Goal: Task Accomplishment & Management: Complete application form

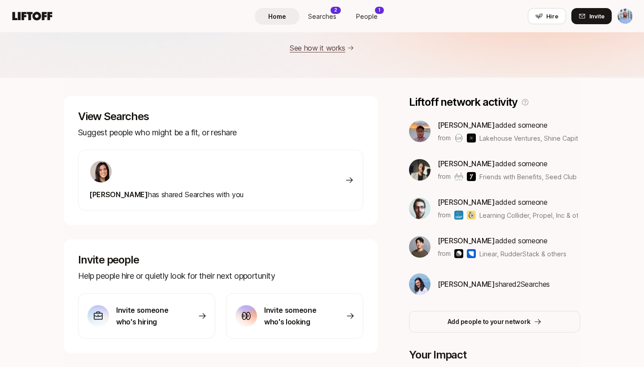
scroll to position [138, 0]
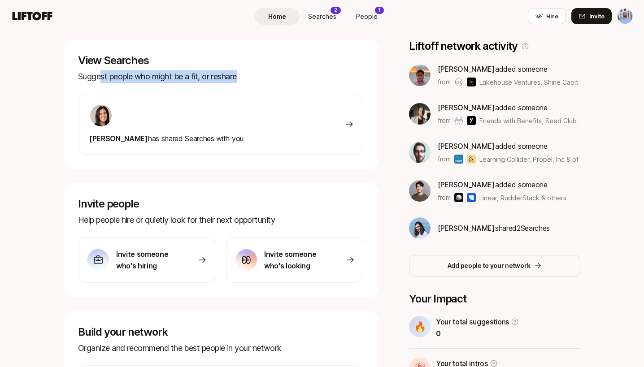
drag, startPoint x: 130, startPoint y: 80, endPoint x: 261, endPoint y: 84, distance: 131.0
click at [252, 84] on div "View Searches Suggest people who might be a fit, or reshare [PERSON_NAME] has s…" at bounding box center [221, 104] width 314 height 129
click at [261, 84] on div "View Searches Suggest people who might be a fit, or reshare [PERSON_NAME] has s…" at bounding box center [221, 104] width 314 height 129
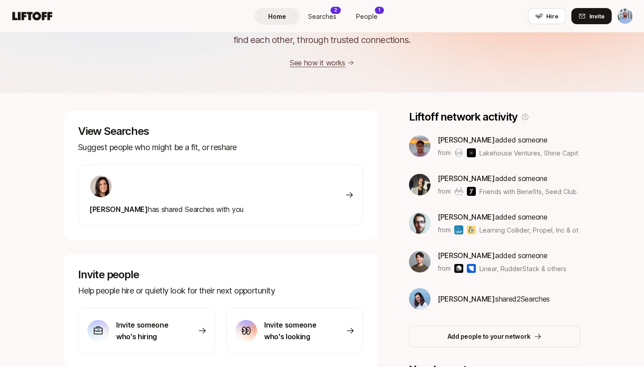
scroll to position [0, 0]
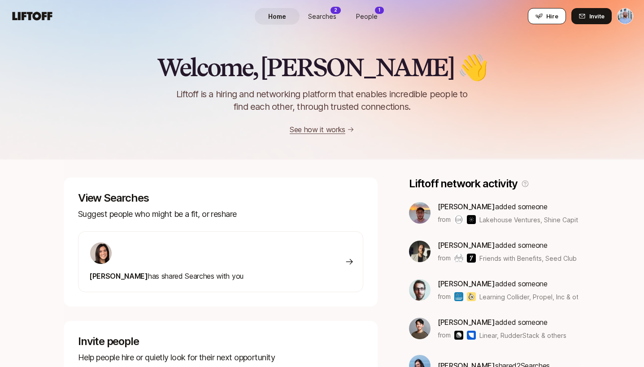
click at [550, 17] on span "Hire" at bounding box center [552, 16] width 12 height 9
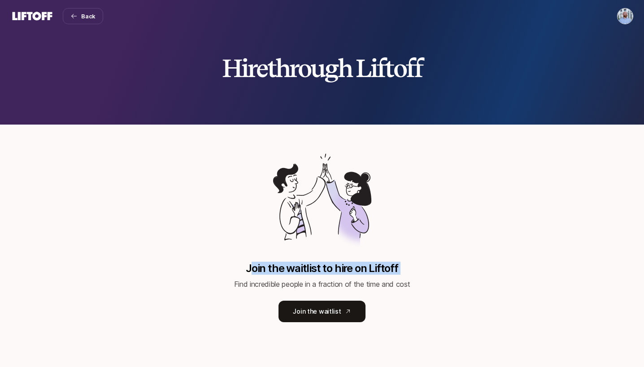
drag, startPoint x: 252, startPoint y: 266, endPoint x: 430, endPoint y: 285, distance: 178.1
click at [428, 285] on div "Join the waitlist to hire on Liftoff Find incredible people in a fraction of th…" at bounding box center [322, 237] width 517 height 169
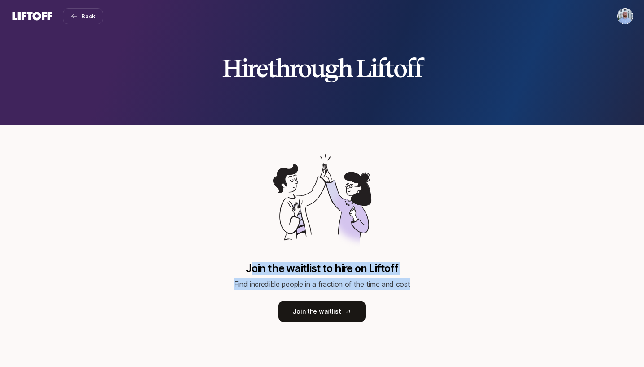
click at [430, 285] on div "Join the waitlist to hire on Liftoff Find incredible people in a fraction of th…" at bounding box center [322, 237] width 517 height 169
drag, startPoint x: 431, startPoint y: 288, endPoint x: 422, endPoint y: 266, distance: 24.3
click at [256, 245] on div "Join the waitlist to hire on Liftoff Find incredible people in a fraction of th…" at bounding box center [322, 237] width 517 height 169
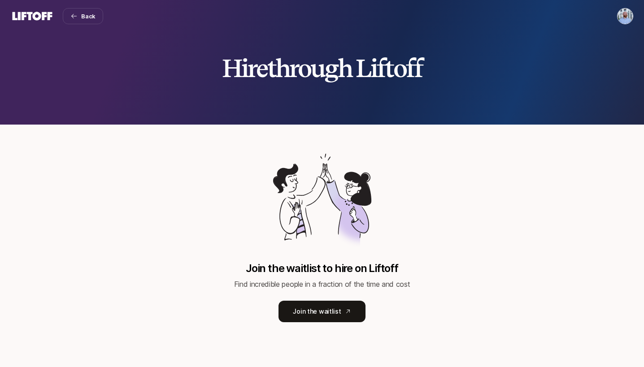
drag, startPoint x: 484, startPoint y: 268, endPoint x: 465, endPoint y: 248, distance: 27.0
click at [484, 268] on div "Join the waitlist to hire on Liftoff Find incredible people in a fraction of th…" at bounding box center [322, 237] width 517 height 169
click at [521, 286] on div "Join the waitlist to hire on Liftoff Find incredible people in a fraction of th…" at bounding box center [322, 237] width 517 height 169
drag, startPoint x: 521, startPoint y: 286, endPoint x: 403, endPoint y: 319, distance: 122.9
click at [521, 286] on div "Join the waitlist to hire on Liftoff Find incredible people in a fraction of th…" at bounding box center [322, 237] width 517 height 169
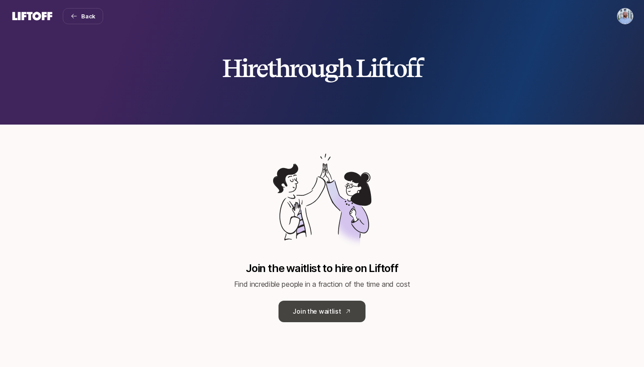
click at [330, 309] on link "Join the waitlist" at bounding box center [321, 312] width 87 height 22
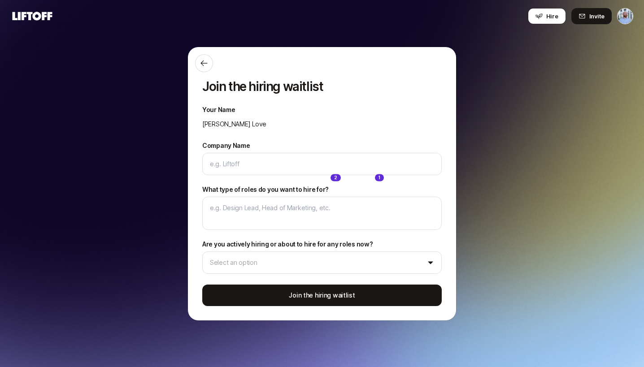
click at [260, 161] on div "Home Searches 2 People 1 Hire" at bounding box center [322, 183] width 135 height 367
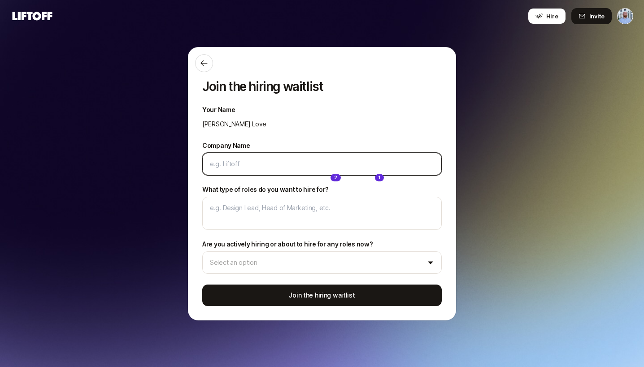
click at [230, 166] on input "Company Name" at bounding box center [322, 164] width 224 height 11
type textarea "x"
type input "I"
type textarea "x"
type input "Ic"
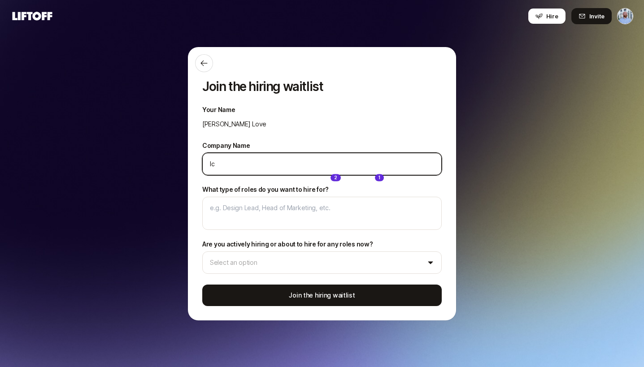
type textarea "x"
type input "Ice"
type textarea "x"
type input "Iceb"
type textarea "x"
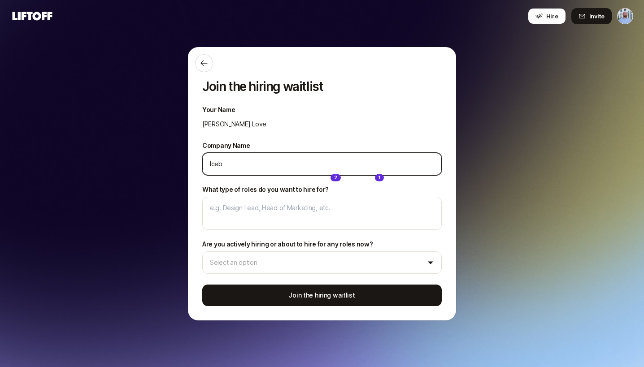
type input "Icebe"
type textarea "x"
type input "Iceber"
type textarea "x"
type input "Iceberg"
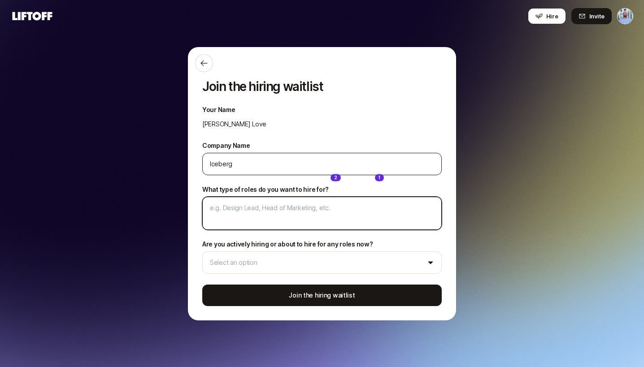
type textarea "x"
type textarea "R"
type textarea "x"
type textarea "Re"
type textarea "x"
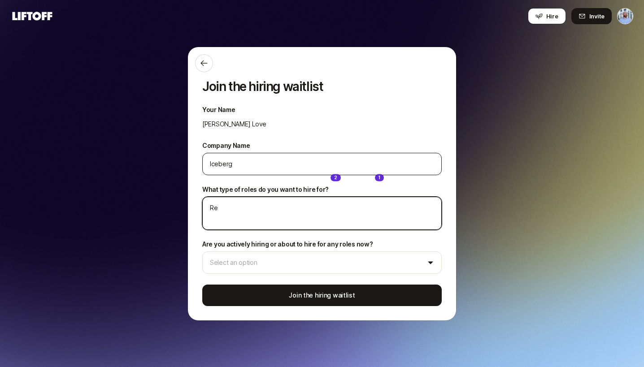
type textarea "Rev"
type textarea "x"
type textarea "Reve"
type textarea "x"
type textarea "Reven"
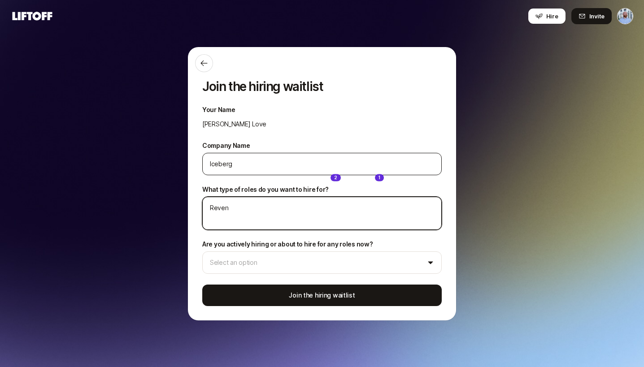
type textarea "x"
type textarea "Revenu"
type textarea "x"
type textarea "Revenue"
type textarea "x"
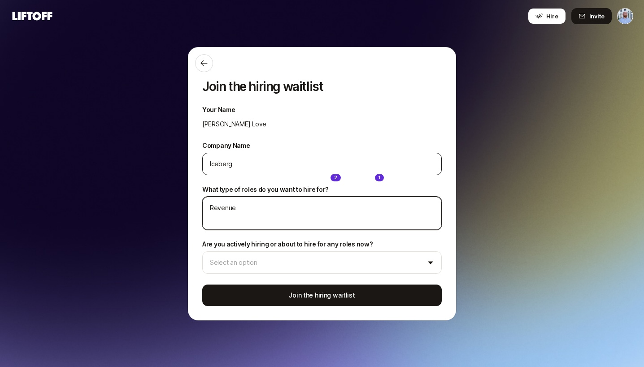
type textarea "Revenue"
type textarea "x"
type textarea "Revenue"
type textarea "x"
type textarea "Revenue"
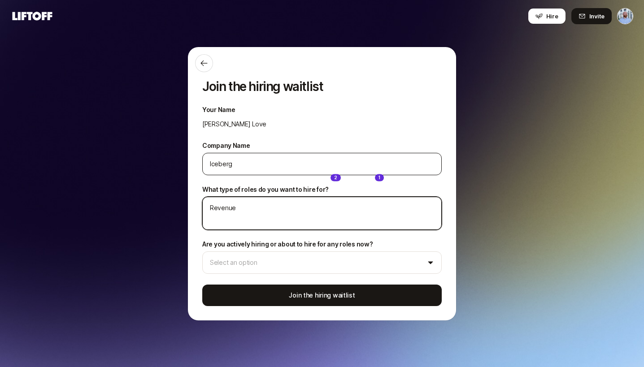
type textarea "x"
type textarea "Revenue O"
type textarea "x"
type textarea "Revenue Op"
type textarea "x"
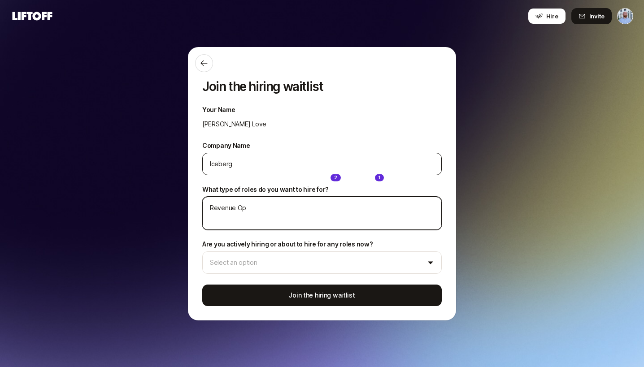
type textarea "Revenue Ope"
type textarea "x"
type textarea "Revenue Oper"
type textarea "x"
type textarea "Revenue Opera"
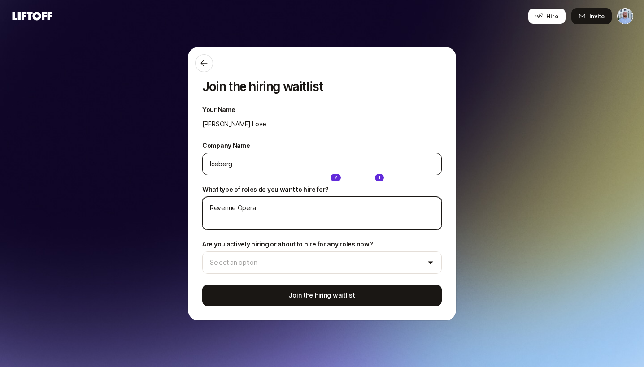
type textarea "x"
type textarea "Revenue Operat"
type textarea "x"
type textarea "Revenue Operati"
type textarea "x"
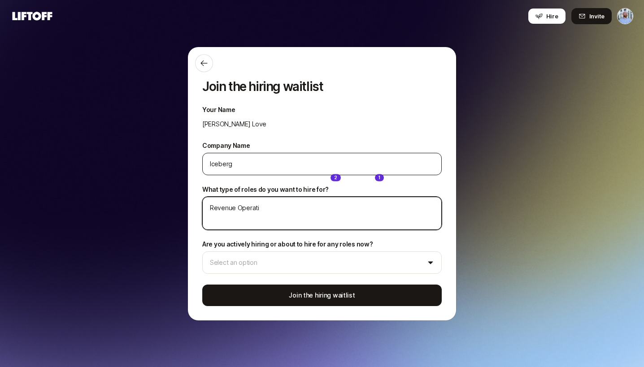
type textarea "Revenue Operatio"
type textarea "x"
type textarea "Revenue Operation"
type textarea "x"
type textarea "Revenue Operations"
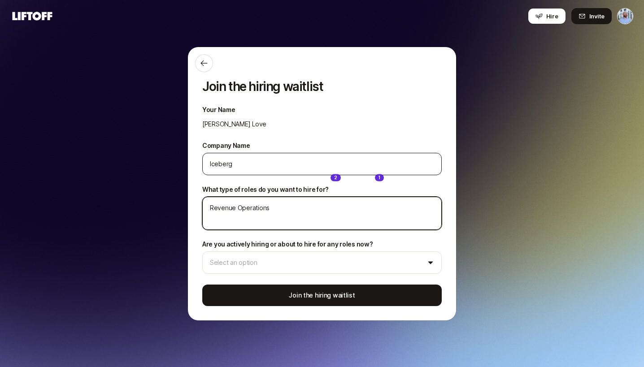
type textarea "x"
type textarea "Revenue Operations"
type textarea "x"
type textarea "MRevenue Operations"
type textarea "x"
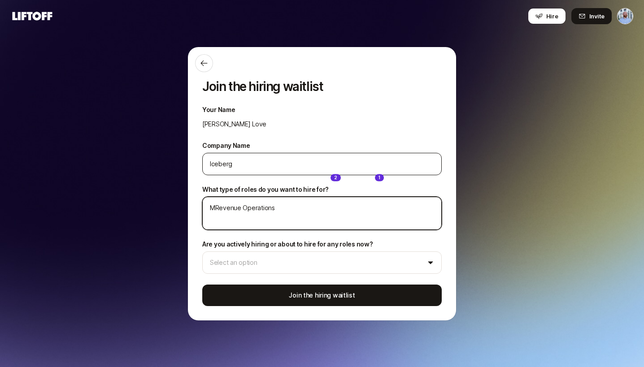
type textarea "MiRevenue Operations"
type textarea "x"
type textarea "MidRevenue Operations"
type textarea "x"
type textarea "Mid0Revenue Operations"
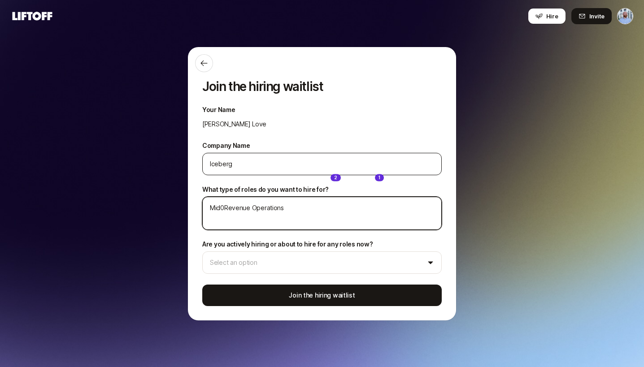
type textarea "x"
type textarea "Mid0lRevenue Operations"
type textarea "x"
type textarea "Mid0leRevenue Operations"
type textarea "x"
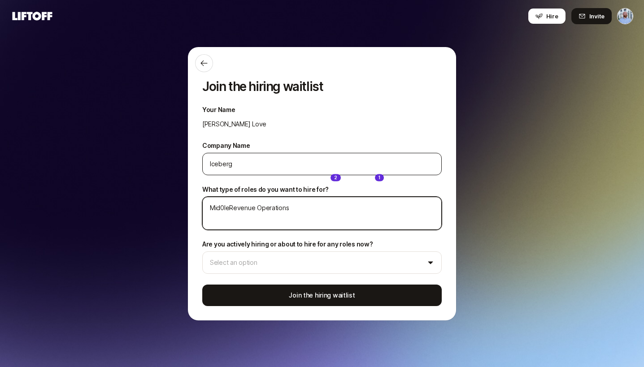
type textarea "Mid0levRevenue Operations"
type textarea "x"
type textarea "Mid0leveRevenue Operations"
type textarea "x"
type textarea "Mid0levelRevenue Operations"
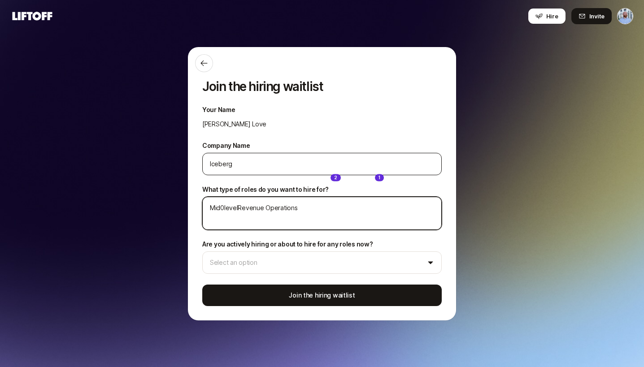
type textarea "x"
type textarea "Mid0leveRevenue Operations"
type textarea "x"
type textarea "Mid0levRevenue Operations"
type textarea "x"
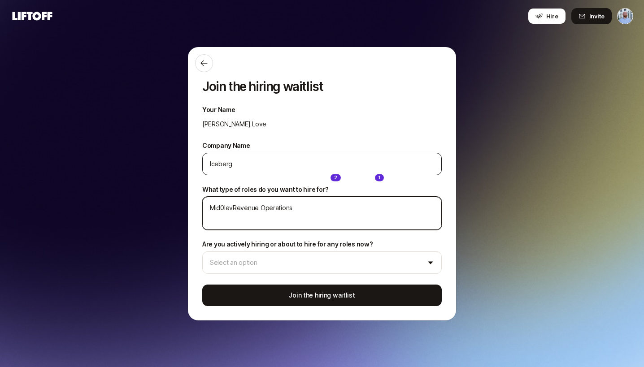
type textarea "Mid0leRevenue Operations"
type textarea "x"
type textarea "Mid0lRevenue Operations"
type textarea "x"
type textarea "Mid0Revenue Operations"
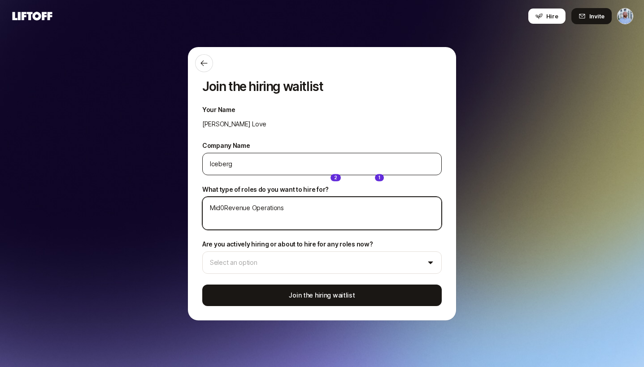
type textarea "x"
type textarea "Mid0-Revenue Operations"
type textarea "x"
type textarea "Mid0-lRevenue Operations"
type textarea "x"
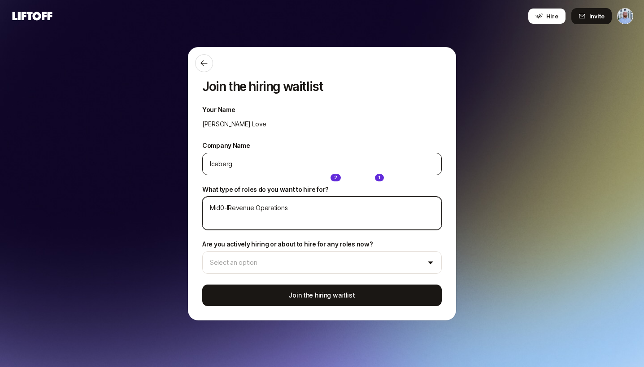
type textarea "Mid0-leRevenue Operations"
type textarea "x"
type textarea "Mid0-levRevenue Operations"
type textarea "x"
type textarea "Mid0-leveRevenue Operations"
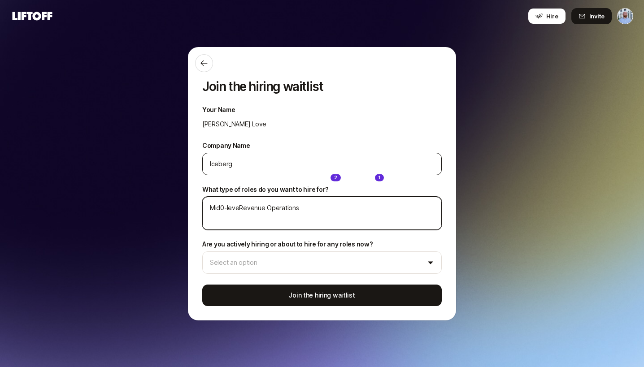
type textarea "x"
type textarea "Mid0-levRevenue Operations"
type textarea "x"
type textarea "Mid0-leRevenue Operations"
type textarea "x"
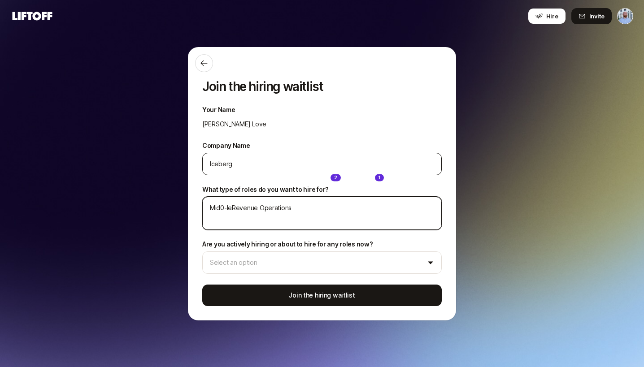
type textarea "Mid0-lRevenue Operations"
type textarea "x"
type textarea "Mid0-Revenue Operations"
type textarea "x"
type textarea "Mid0Revenue Operations"
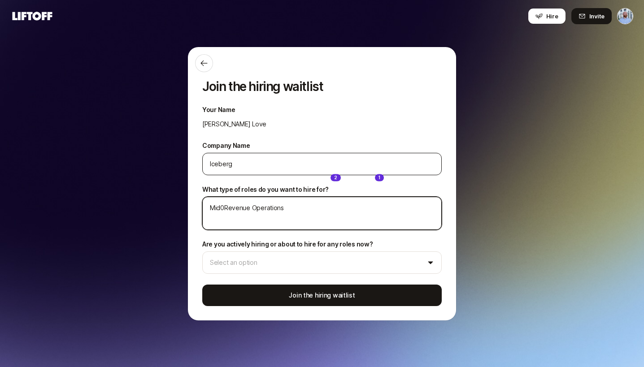
type textarea "x"
type textarea "MidRevenue Operations"
type textarea "x"
type textarea "Mid-Revenue Operations"
type textarea "x"
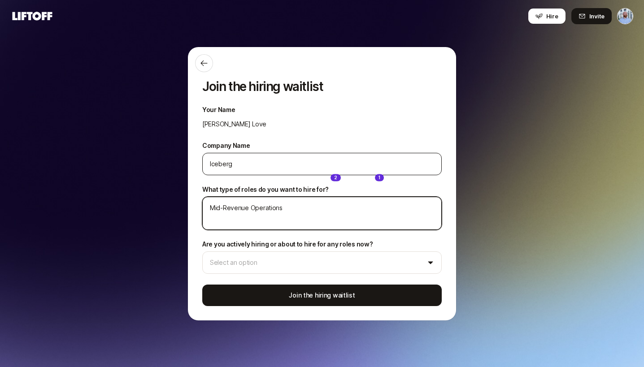
type textarea "Mid-lRevenue Operations"
type textarea "x"
type textarea "Mid-leRevenue Operations"
type textarea "x"
type textarea "Mid-levRevenue Operations"
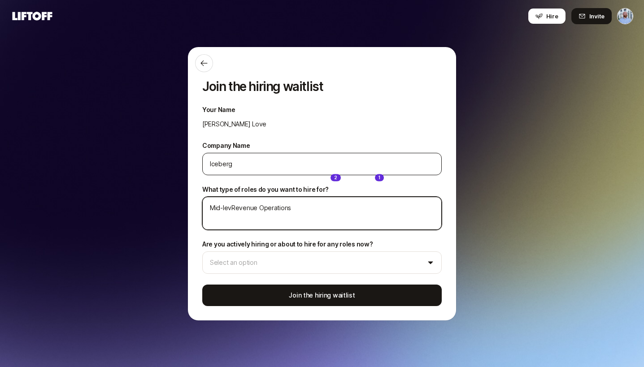
type textarea "x"
type textarea "Mid-levelRevenue Operations"
type textarea "x"
type textarea "Mid-level Revenue Operations"
type textarea "x"
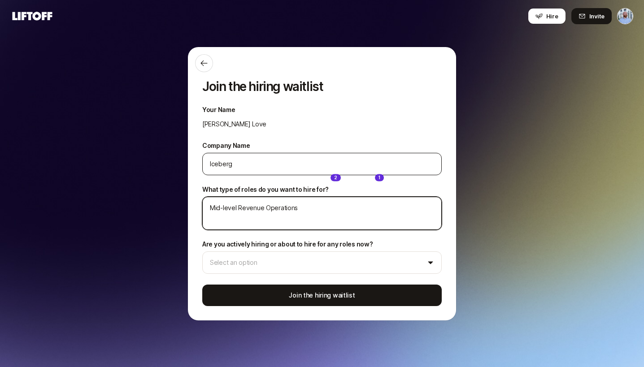
type textarea "Mid-level Revenue Operations p"
type textarea "x"
type textarea "Mid-level Revenue Operations pr"
type textarea "x"
type textarea "Mid-level Revenue Operations pro"
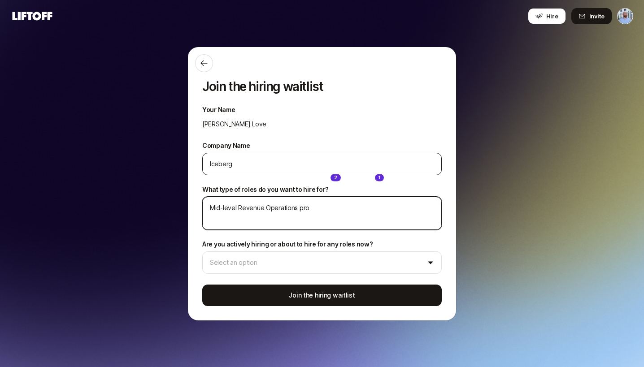
type textarea "x"
type textarea "Mid-level Revenue Operations profe"
type textarea "x"
type textarea "Mid-level Revenue Operations profes"
type textarea "x"
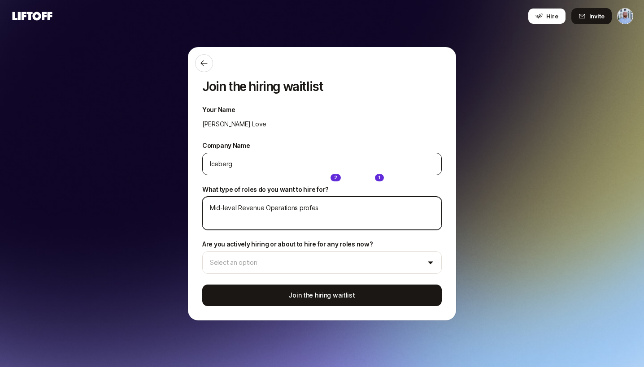
type textarea "Mid-level Revenue Operations profess"
type textarea "x"
type textarea "Mid-level Revenue Operations professi"
type textarea "x"
type textarea "Mid-level Revenue Operations professio"
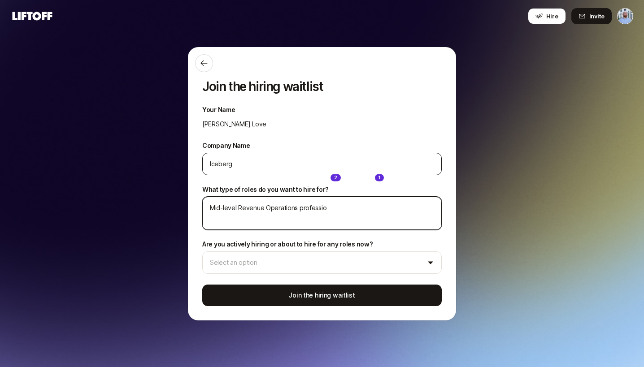
type textarea "x"
type textarea "Mid-level Revenue Operations profession"
type textarea "x"
type textarea "Mid-level Revenue Operations professiona"
type textarea "x"
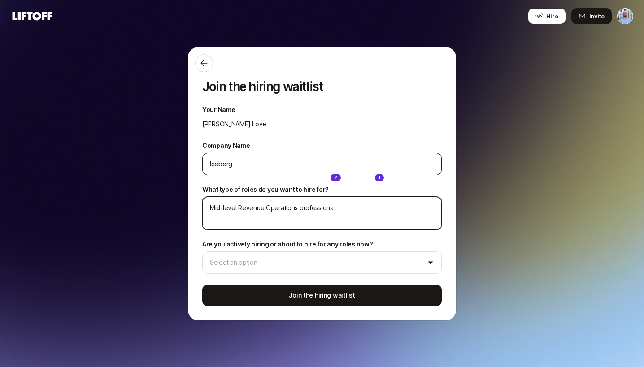
type textarea "Mid-level Revenue Operations professional"
type textarea "x"
type textarea "Mid-level Revenue Operations professionals"
type textarea "x"
type textarea "Mid-level Revenue Operations professionals"
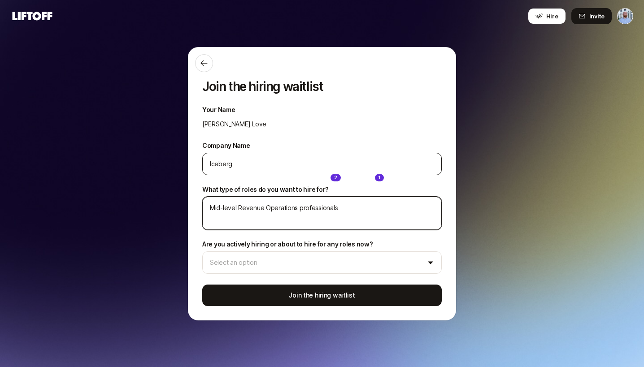
type textarea "x"
type textarea "Mid-level Revenue Operations professionals"
type textarea "x"
type textarea "Mid-level Revenue Operations professionals."
type textarea "x"
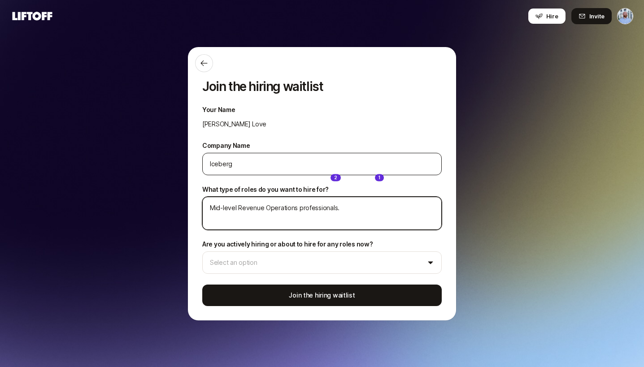
type textarea "Mid-level Revenue Operations professionals."
type textarea "x"
type textarea "Mid-level Revenue Operations professionals. W"
type textarea "x"
type textarea "Mid-level Revenue Operations professionals. We"
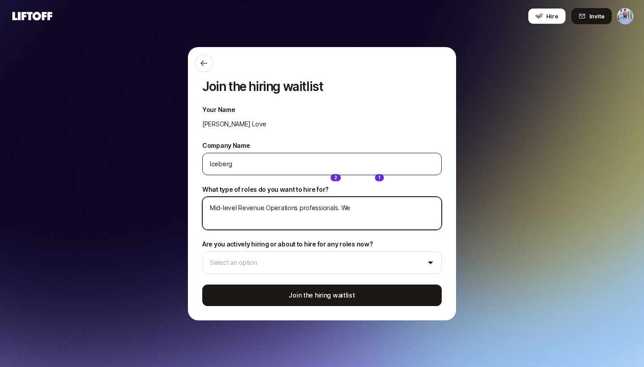
type textarea "x"
type textarea "Mid-level Revenue Operations professionals. We"
type textarea "x"
type textarea "Mid-level Revenue Operations professionals. We w"
type textarea "x"
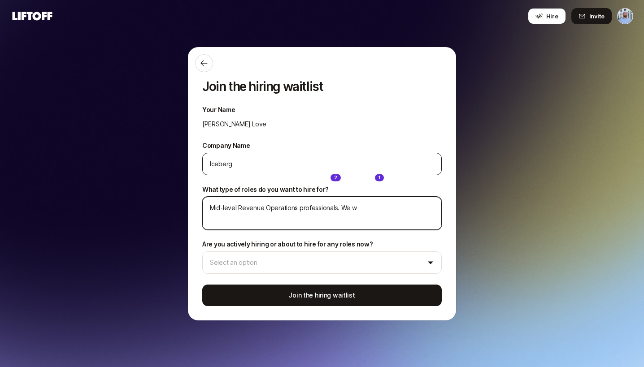
type textarea "Mid-level Revenue Operations professionals. We wa"
type textarea "x"
type textarea "Mid-level Revenue Operations professionals. We wan"
type textarea "x"
type textarea "Mid-level Revenue Operations professionals. We want"
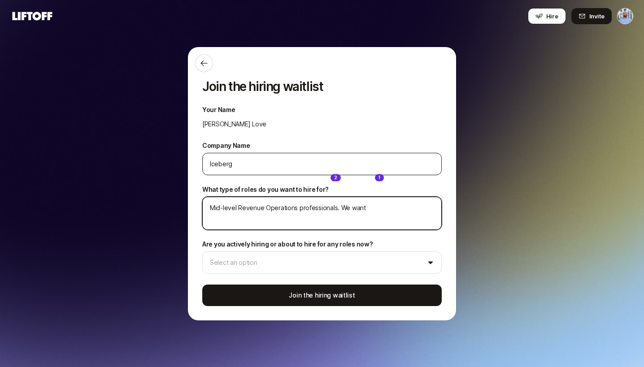
type textarea "x"
type textarea "Mid-level Revenue Operations professionals. We want"
type textarea "x"
type textarea "Mid-level Revenue Operations professionals. We want p"
type textarea "x"
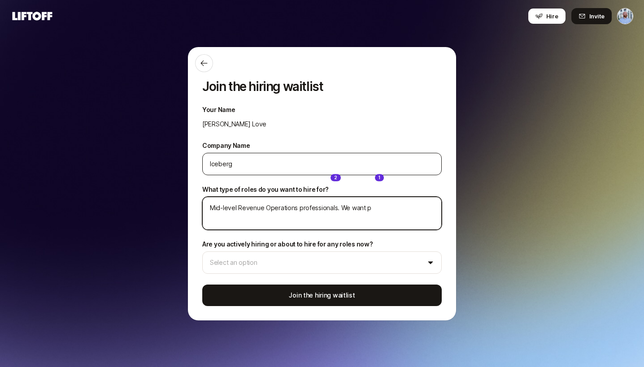
type textarea "Mid-level Revenue Operations professionals. We want pe"
type textarea "x"
type textarea "Mid-level Revenue Operations professionals. We want peo"
type textarea "x"
type textarea "Mid-level Revenue Operations professionals. We want peop"
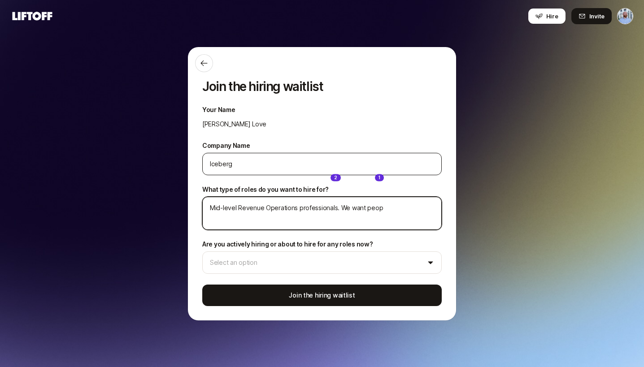
type textarea "x"
type textarea "Mid-level Revenue Operations professionals. We want peopl"
type textarea "x"
type textarea "Mid-level Revenue Operations professionals. We want people"
type textarea "x"
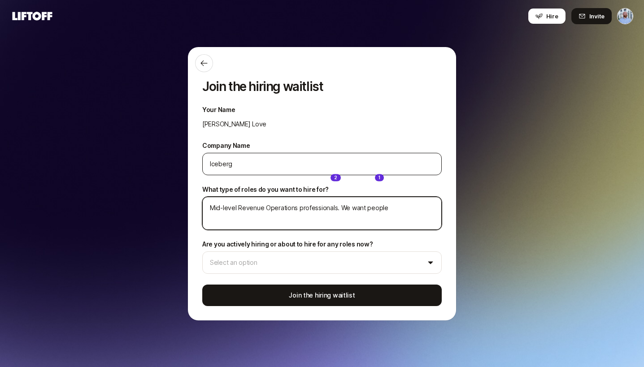
type textarea "Mid-level Revenue Operations professionals. We want people"
type textarea "x"
type textarea "Mid-level Revenue Operations professionals. We want people w"
type textarea "x"
type textarea "Mid-level Revenue Operations professionals. We want people wh"
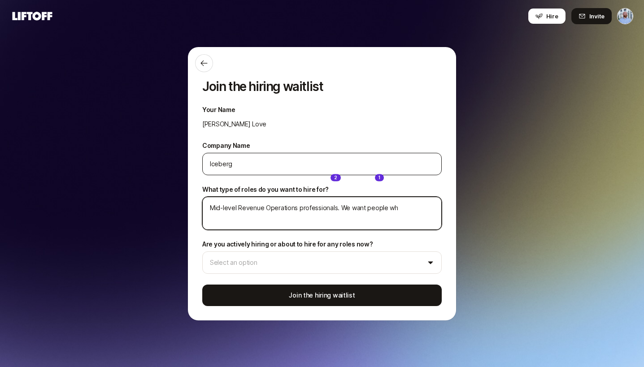
type textarea "x"
type textarea "Mid-level Revenue Operations professionals. We want people who"
type textarea "x"
type textarea "Mid-level Revenue Operations professionals. We want people who"
type textarea "x"
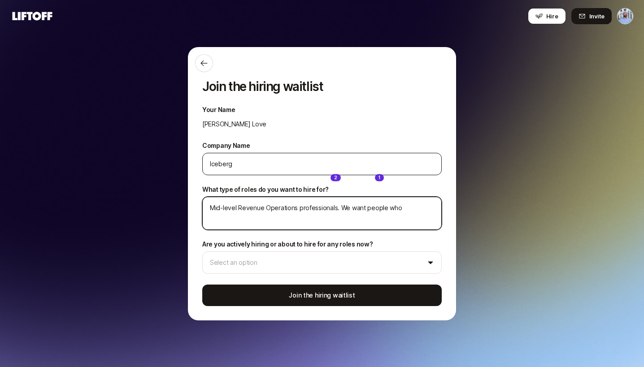
type textarea "Mid-level Revenue Operations professionals. We want people who h"
type textarea "x"
type textarea "Mid-level Revenue Operations professionals. We want people who ha"
type textarea "x"
type textarea "Mid-level Revenue Operations professionals. We want people who hav"
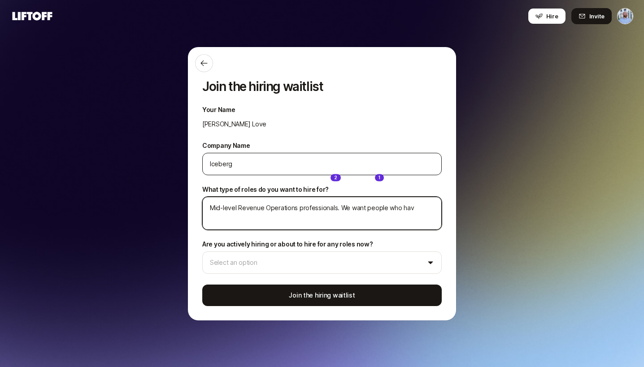
type textarea "x"
type textarea "Mid-level Revenue Operations professionals. We want people who have"
type textarea "x"
type textarea "Mid-level Revenue Operations professionals. We want people who have"
click at [241, 209] on textarea "Mid-level Revenue Operations professionals. We want people who have" at bounding box center [321, 213] width 239 height 33
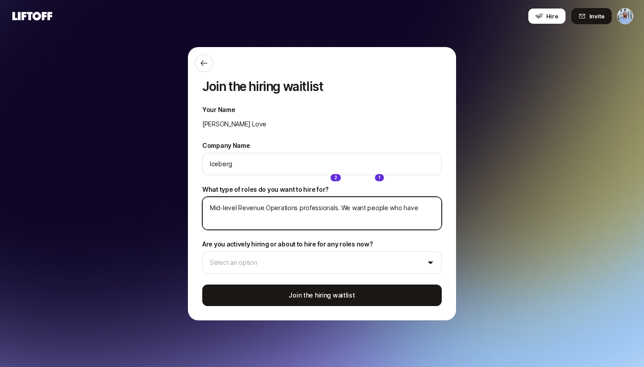
type textarea "x"
type textarea "Mid-level Re"
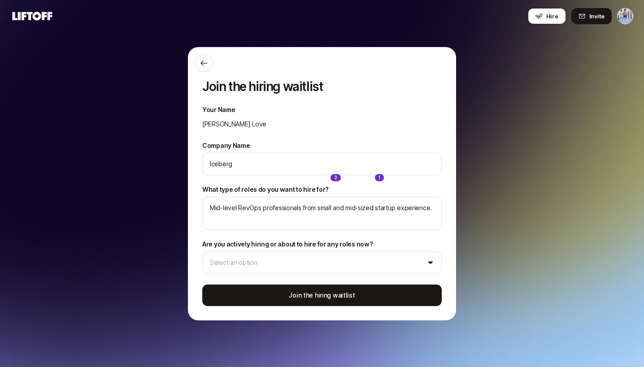
drag, startPoint x: 301, startPoint y: 207, endPoint x: 313, endPoint y: 208, distance: 12.2
click at [313, 208] on div "Home Searches 2 People 1 Hire" at bounding box center [322, 183] width 135 height 367
drag, startPoint x: 315, startPoint y: 208, endPoint x: 303, endPoint y: 210, distance: 12.2
click at [302, 211] on div "Home Searches 2 People 1 Hire" at bounding box center [322, 183] width 135 height 367
click at [316, 208] on div "Home Searches 2 People 1 Hire" at bounding box center [322, 183] width 135 height 367
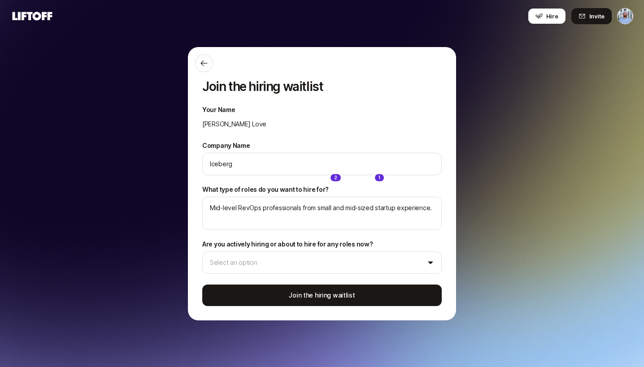
click at [310, 208] on div "Home Searches 2 People 1 Hire" at bounding box center [322, 183] width 135 height 367
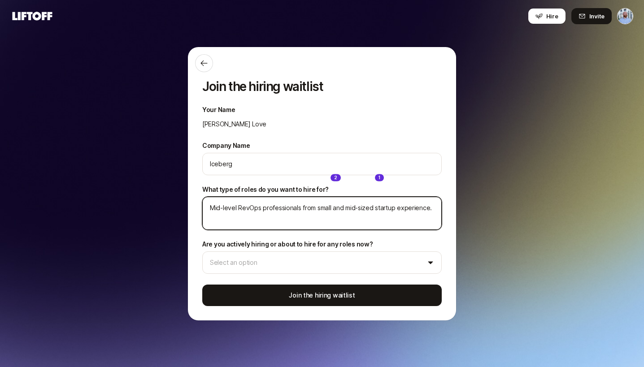
click at [429, 210] on textarea "Mid-level RevOps professionals from small and mid-sized startup experience." at bounding box center [321, 213] width 239 height 33
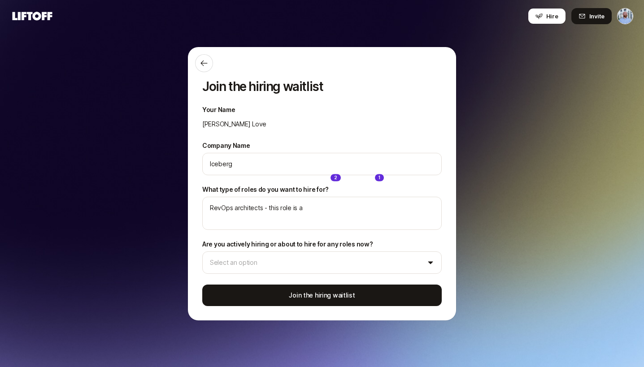
click at [331, 264] on div "Home Searches 2 People 1 Hire" at bounding box center [322, 183] width 135 height 367
click at [384, 255] on div "Home Searches 2 People 1 Hire" at bounding box center [322, 183] width 135 height 367
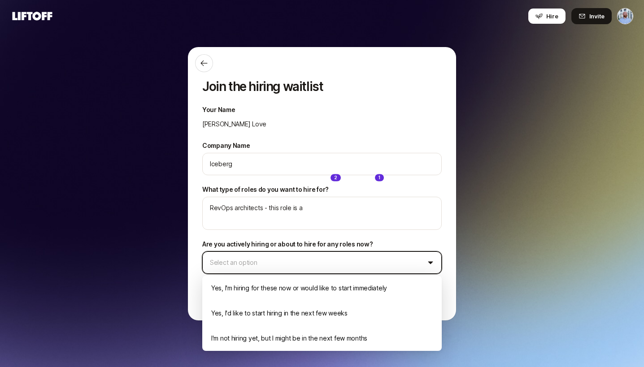
click at [437, 258] on html "Home Searches 2 People 1 Hire Home Searches 2 People 1 Hire Hire Invite Join th…" at bounding box center [322, 183] width 644 height 367
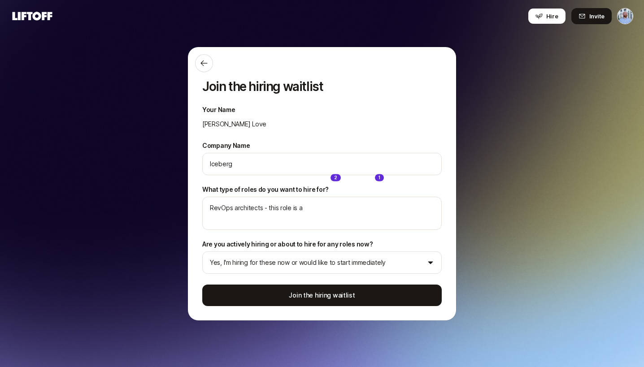
click at [346, 210] on div "Home Searches 2 People 1 Hire" at bounding box center [322, 183] width 135 height 367
click at [298, 208] on div "Home Searches 2 People 1 Hire" at bounding box center [322, 183] width 135 height 367
click at [308, 207] on div "Home Searches 2 People 1 Hire" at bounding box center [322, 183] width 135 height 367
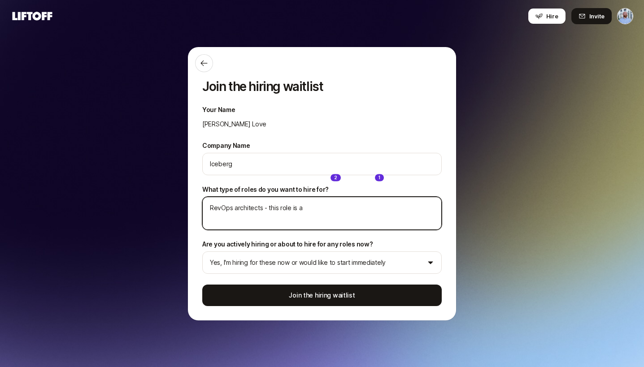
click at [219, 205] on textarea "RevOps architects - this role is a" at bounding box center [321, 213] width 239 height 33
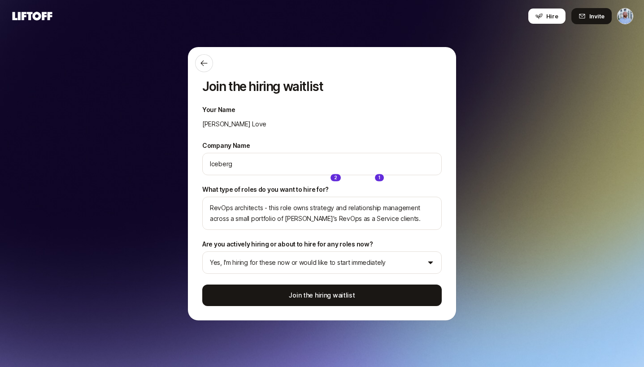
click at [330, 295] on div "Home Searches 2 People 1 Hire" at bounding box center [322, 183] width 135 height 367
click at [298, 295] on div "Home Searches 2 People 1 Hire" at bounding box center [322, 183] width 135 height 367
click at [351, 293] on div "Home Searches 2 People 1 Hire" at bounding box center [322, 183] width 135 height 367
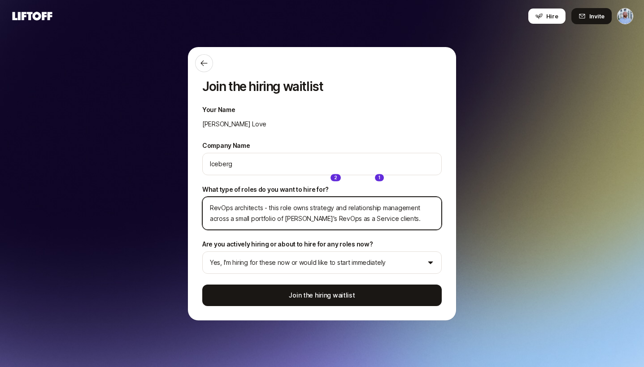
click at [417, 218] on textarea "RevOps architects - this role owns strategy and relationship management across …" at bounding box center [321, 213] width 239 height 33
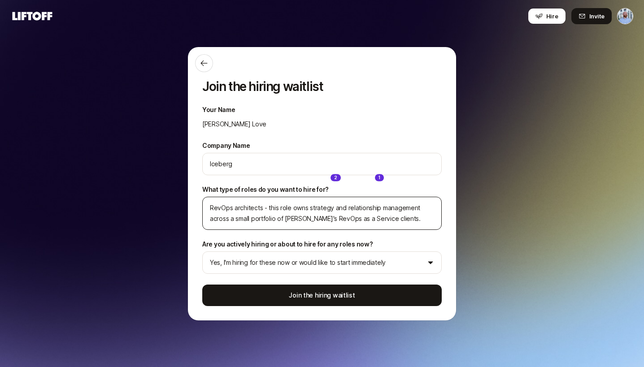
click at [202, 285] on button "Join the hiring waitlist" at bounding box center [321, 296] width 239 height 22
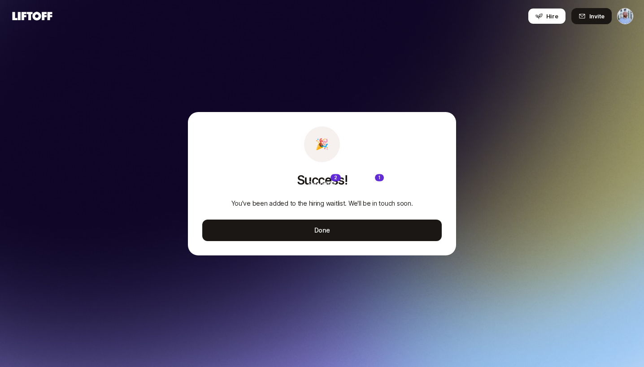
click at [337, 176] on div "2" at bounding box center [335, 177] width 10 height 7
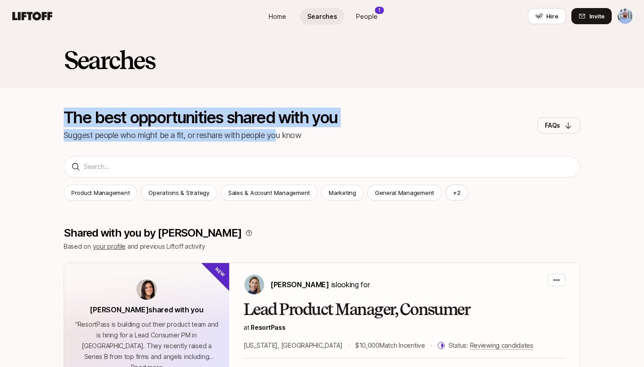
drag, startPoint x: 78, startPoint y: 126, endPoint x: 338, endPoint y: 136, distance: 260.3
click at [335, 136] on div "Searches The best opportunities shared with you Suggest people who might be a f…" at bounding box center [322, 94] width 644 height 124
drag, startPoint x: 338, startPoint y: 136, endPoint x: 352, endPoint y: 139, distance: 14.7
click at [338, 137] on p "Suggest people who might be a fit, or reshare with people you know" at bounding box center [201, 135] width 274 height 13
drag, startPoint x: 351, startPoint y: 139, endPoint x: 71, endPoint y: 109, distance: 281.5
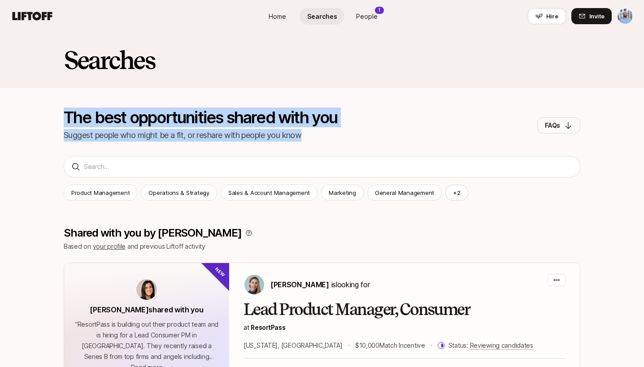
click at [53, 108] on div "Searches The best opportunities shared with you Suggest people who might be a f…" at bounding box center [322, 94] width 644 height 124
click at [73, 109] on p "The best opportunities shared with you" at bounding box center [201, 117] width 274 height 16
